Goal: Task Accomplishment & Management: Manage account settings

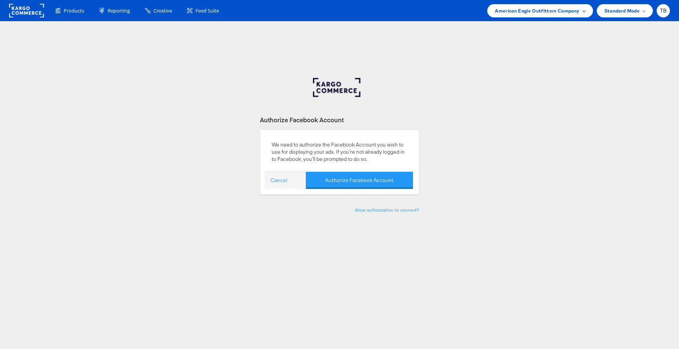
click at [560, 10] on span "American Eagle Outfitters Company" at bounding box center [537, 11] width 84 height 8
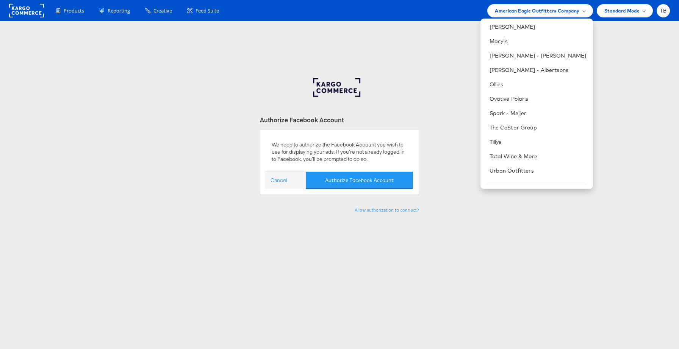
scroll to position [294, 0]
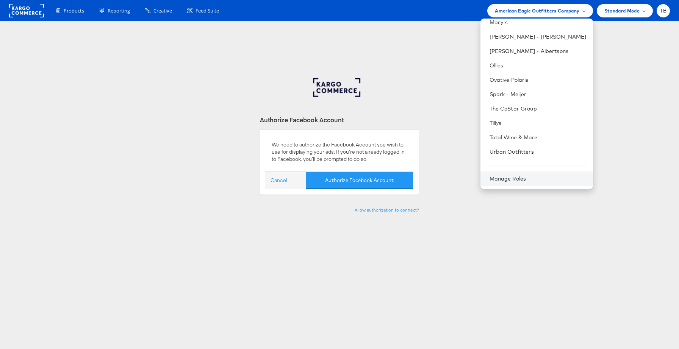
click at [526, 175] on div "Manage Roles" at bounding box center [536, 179] width 113 height 14
click at [517, 180] on link "Manage Roles" at bounding box center [507, 178] width 37 height 7
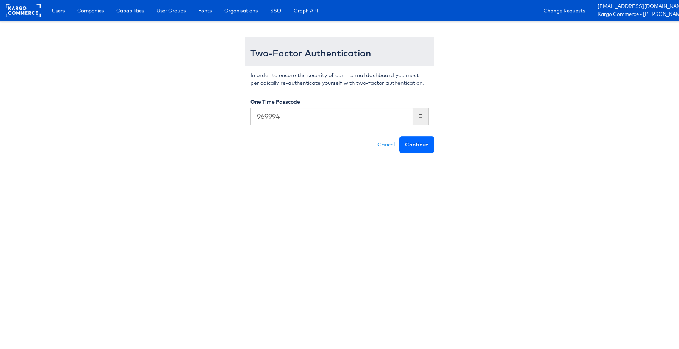
type input "969994"
click at [416, 146] on button "Continue" at bounding box center [416, 144] width 35 height 17
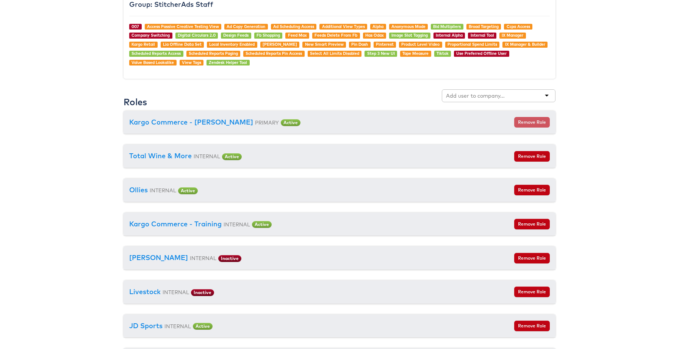
scroll to position [825, 0]
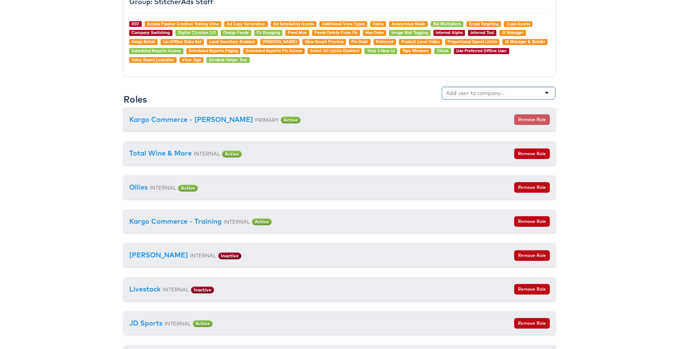
click at [480, 95] on input "text" at bounding box center [476, 93] width 60 height 8
type input "be"
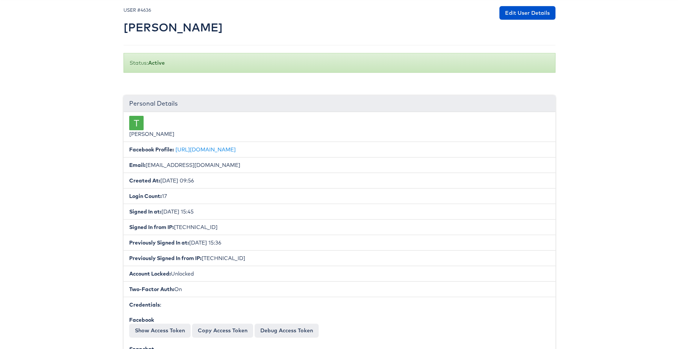
scroll to position [0, 0]
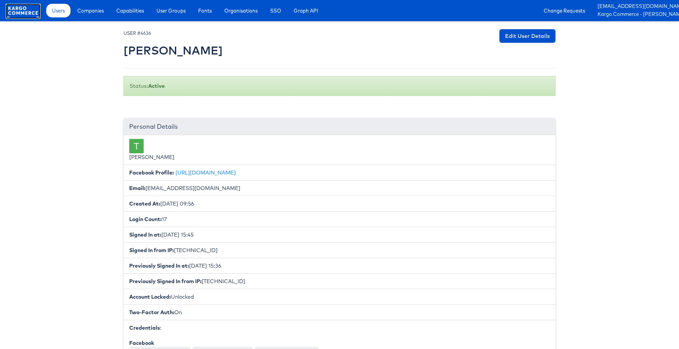
click at [22, 13] on rect at bounding box center [23, 11] width 35 height 14
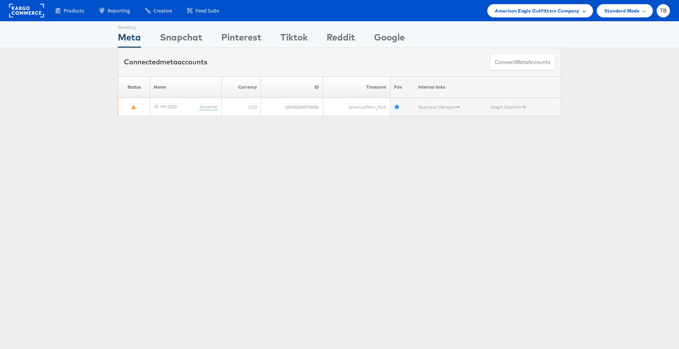
click at [578, 11] on span "American Eagle Outfitters Company" at bounding box center [537, 11] width 84 height 8
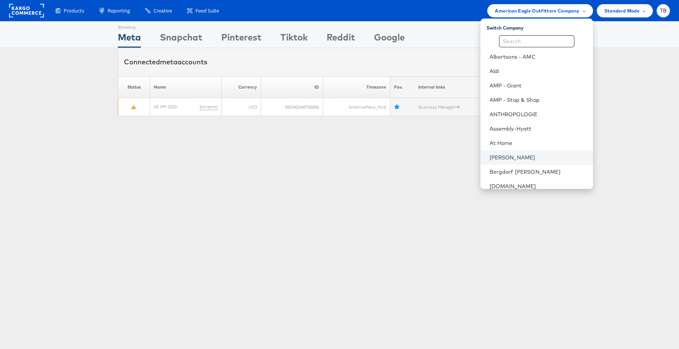
click at [510, 159] on link "Belk" at bounding box center [537, 158] width 97 height 8
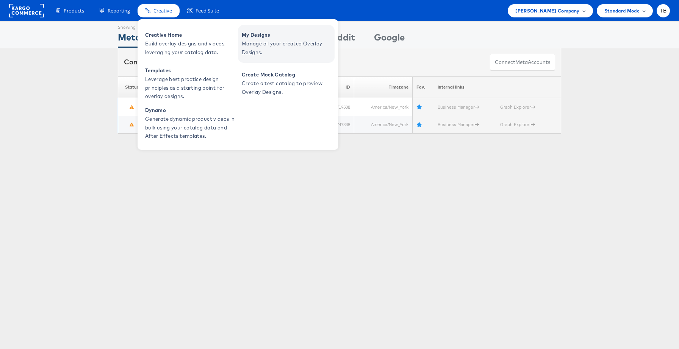
click at [277, 53] on span "Manage all your created Overlay Designs." at bounding box center [287, 47] width 91 height 17
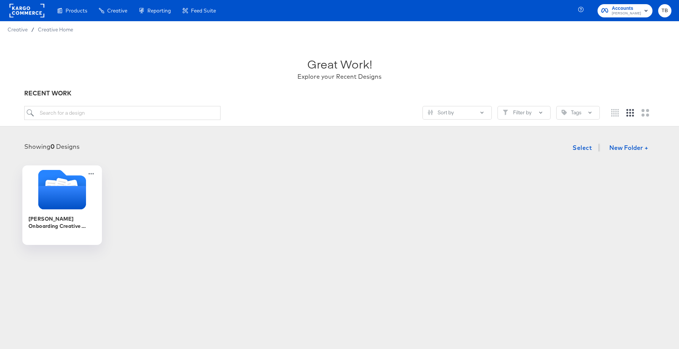
click at [89, 201] on icon "Folder" at bounding box center [62, 190] width 80 height 40
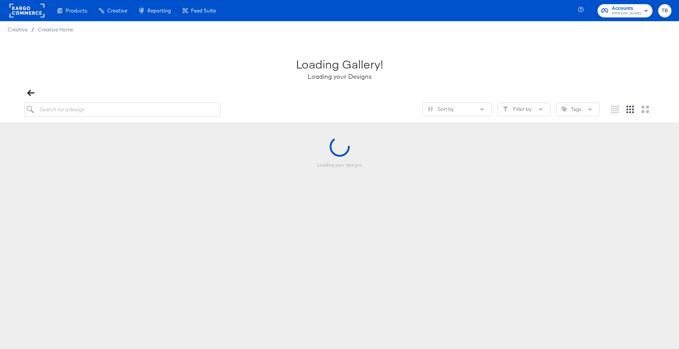
click at [89, 201] on div "Loading your designs" at bounding box center [340, 175] width 664 height 76
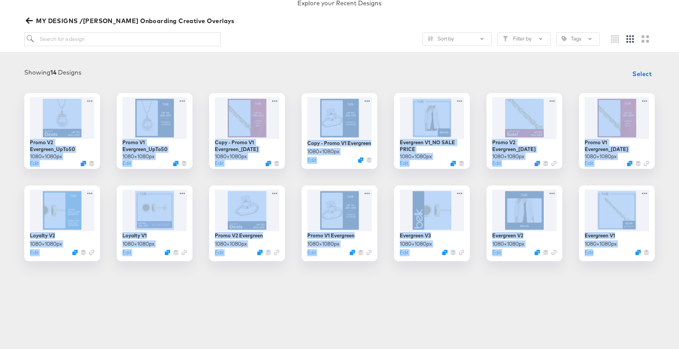
scroll to position [75, 0]
